Goal: Task Accomplishment & Management: Complete application form

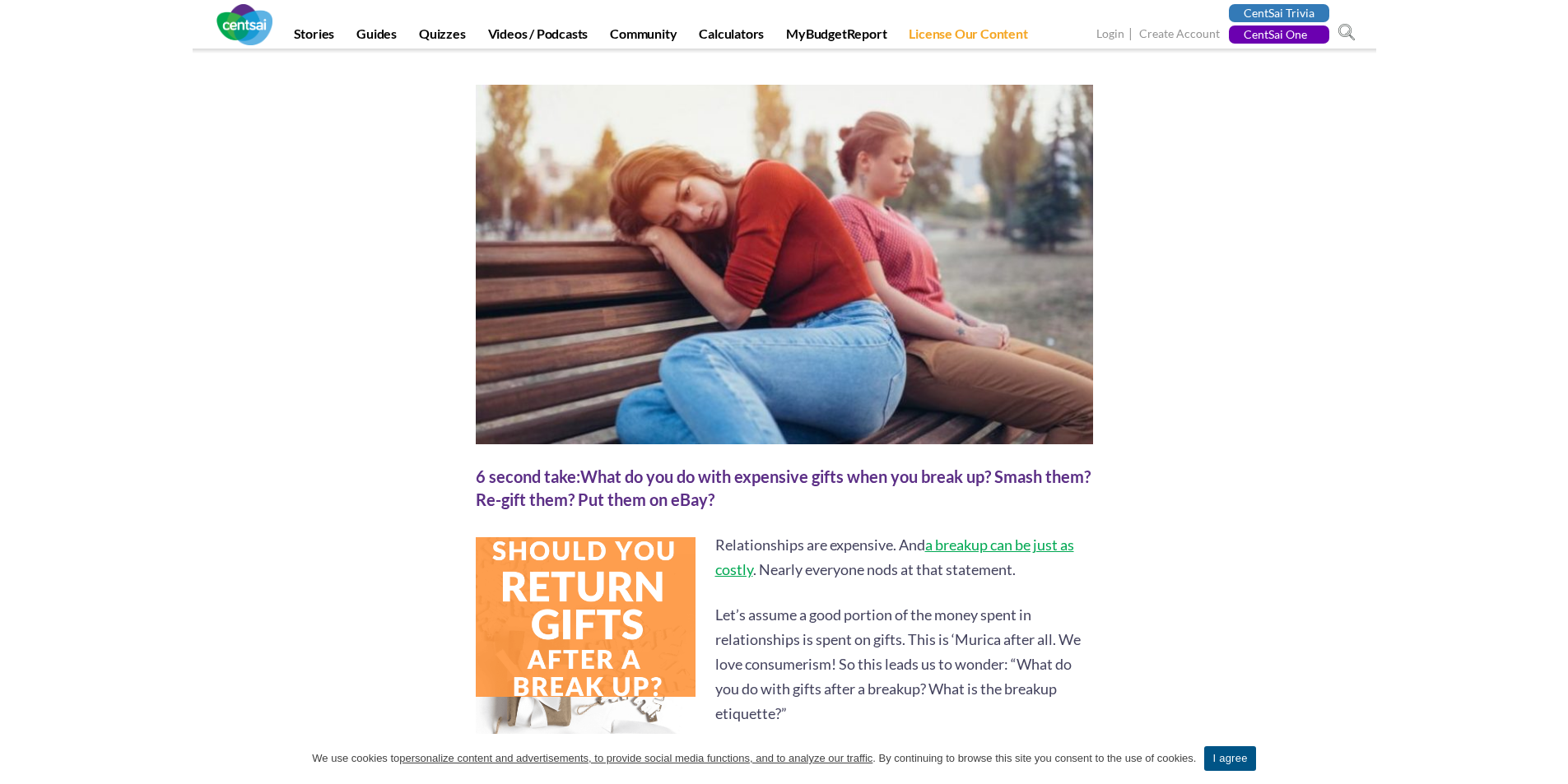
scroll to position [329, 0]
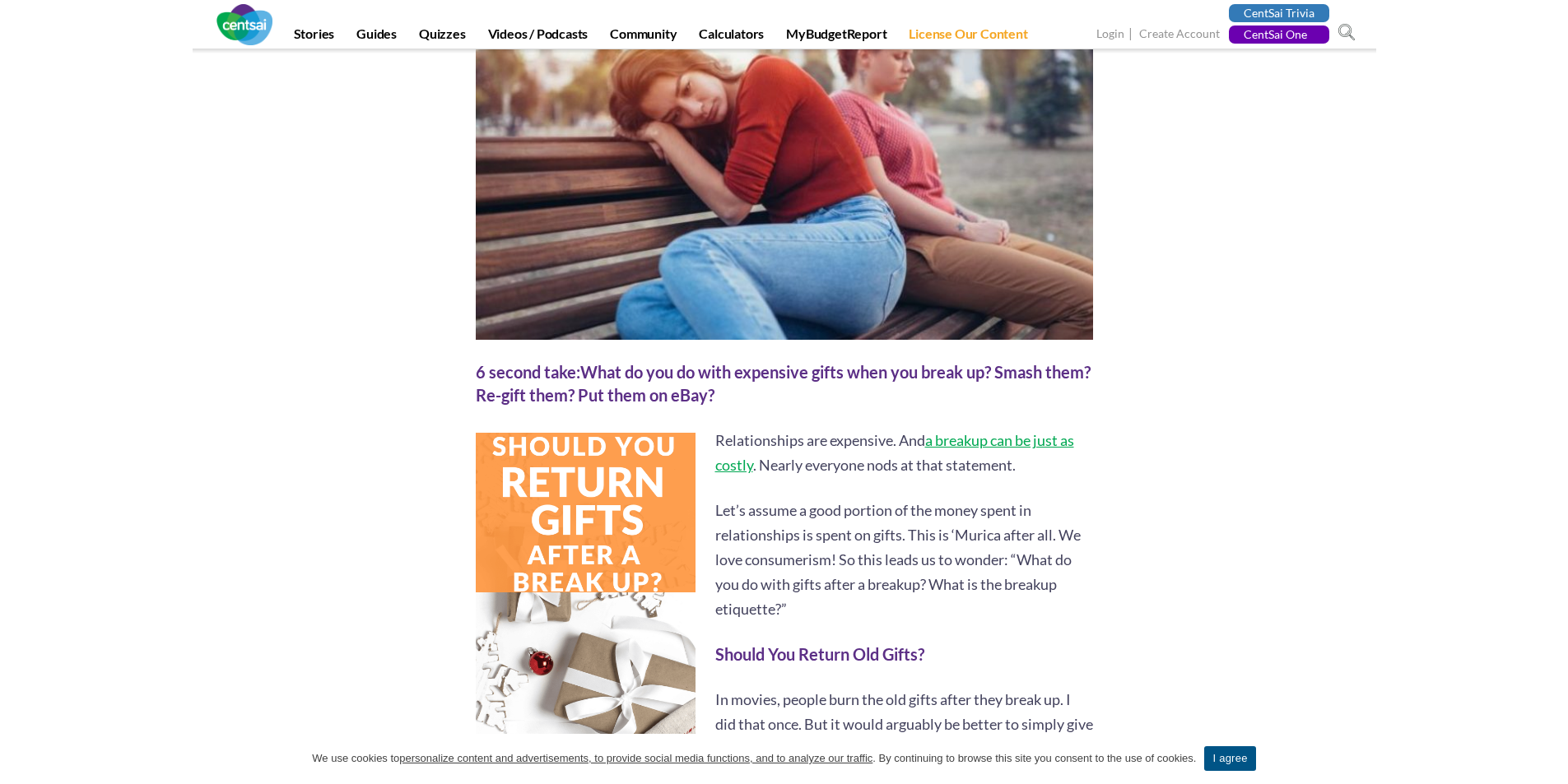
click at [1204, 33] on link "Create Account" at bounding box center [1178, 34] width 80 height 17
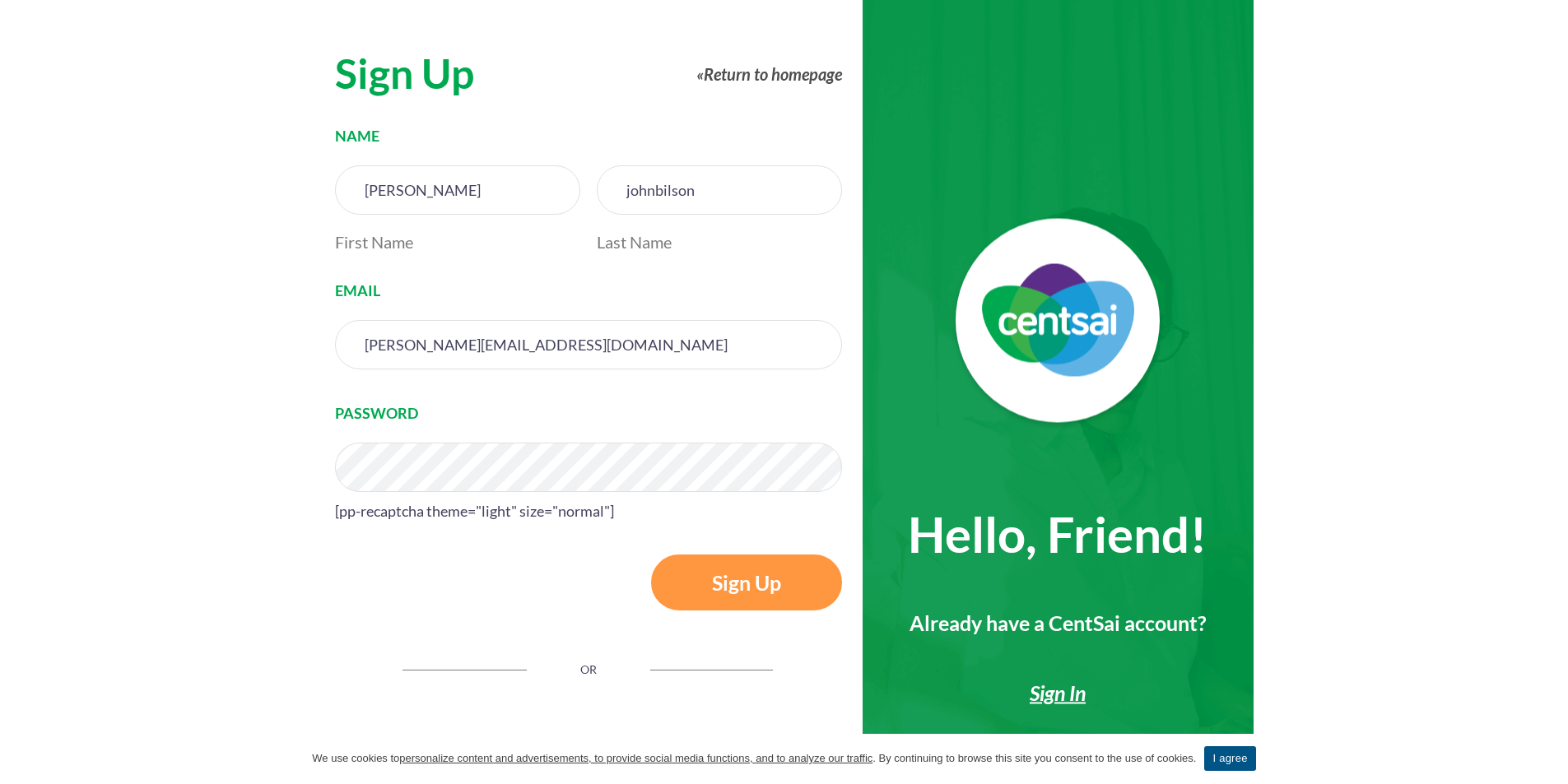
click at [651, 554] on input "Sign Up" at bounding box center [747, 582] width 191 height 56
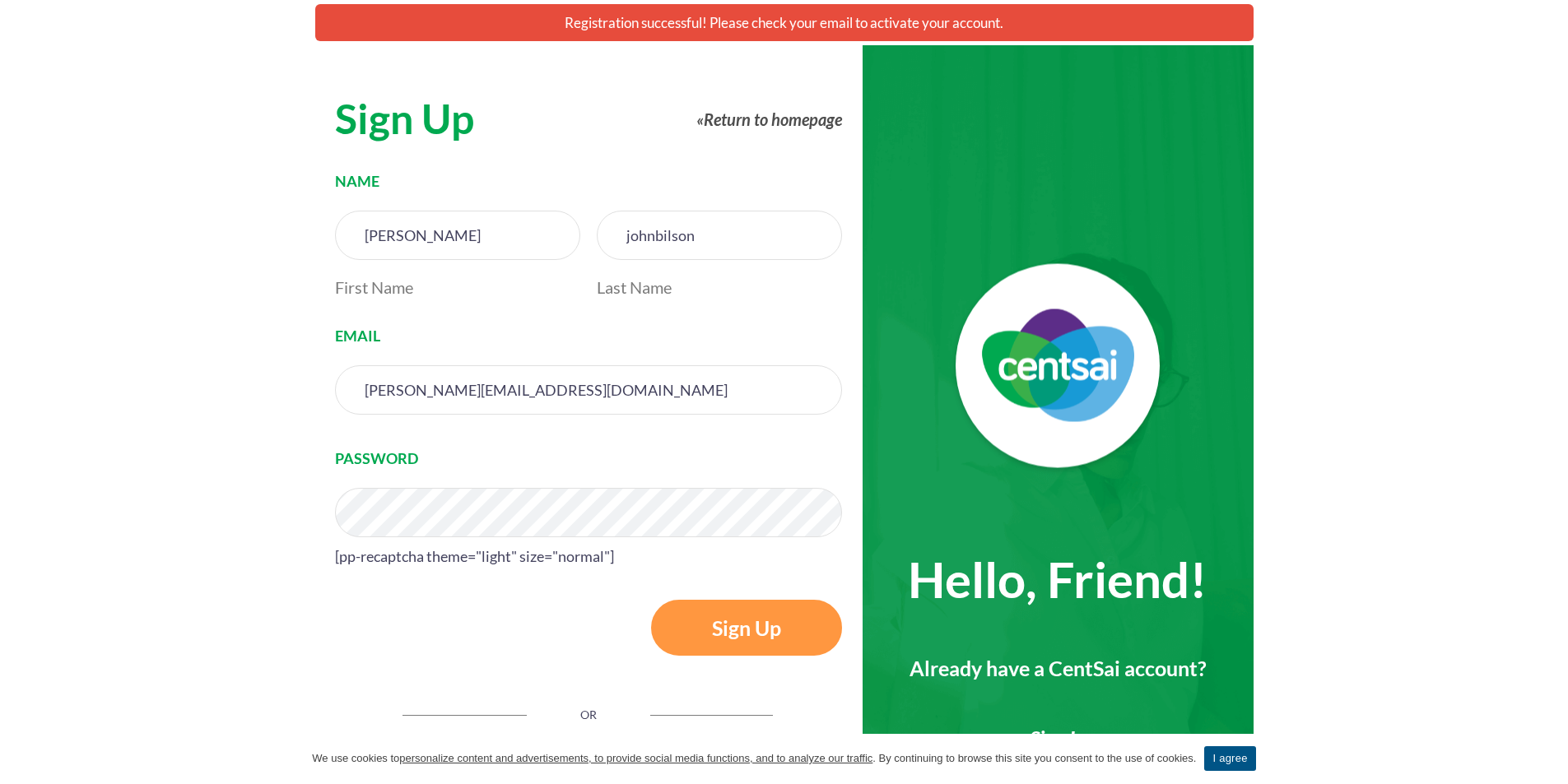
click at [479, 402] on input "[PERSON_NAME][EMAIL_ADDRESS][DOMAIN_NAME]" at bounding box center [589, 389] width 507 height 50
click at [479, 401] on input "[PERSON_NAME][EMAIL_ADDRESS][DOMAIN_NAME]" at bounding box center [589, 389] width 507 height 50
paste input "[EMAIL_ADDRESS][DOMAIN_NAME]"
type input "[EMAIL_ADDRESS][DOMAIN_NAME]"
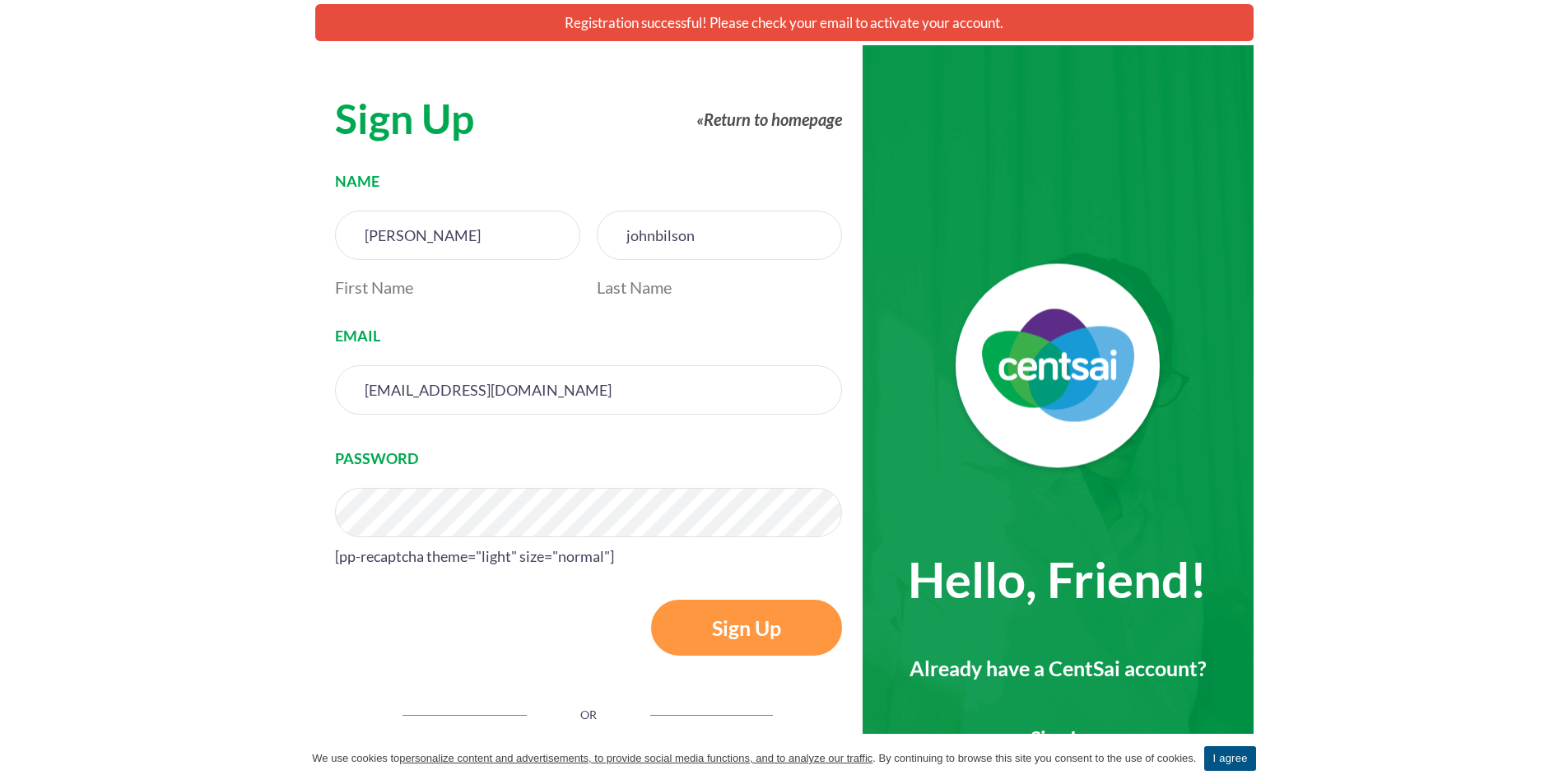
drag, startPoint x: 655, startPoint y: 245, endPoint x: 414, endPoint y: 259, distance: 241.4
click at [456, 262] on li "NAME [PERSON_NAME] First Name [PERSON_NAME] Last Name" at bounding box center [589, 243] width 507 height 146
type input "bilson"
click at [689, 626] on input "Sign Up" at bounding box center [747, 627] width 191 height 56
